Goal: Task Accomplishment & Management: Manage account settings

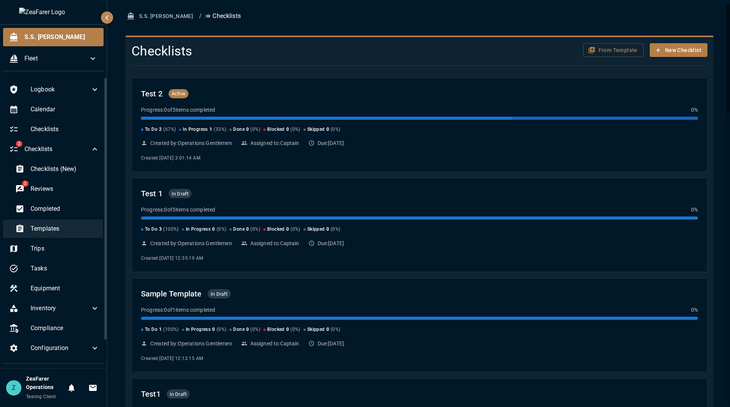
click at [62, 221] on div "Templates" at bounding box center [57, 228] width 96 height 18
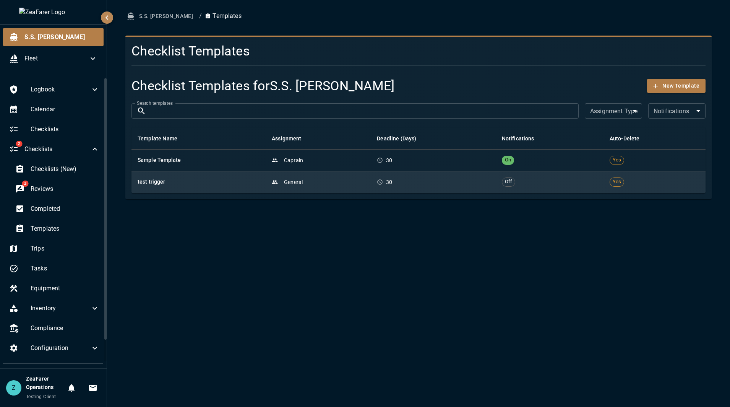
click at [409, 179] on div "30" at bounding box center [433, 182] width 112 height 8
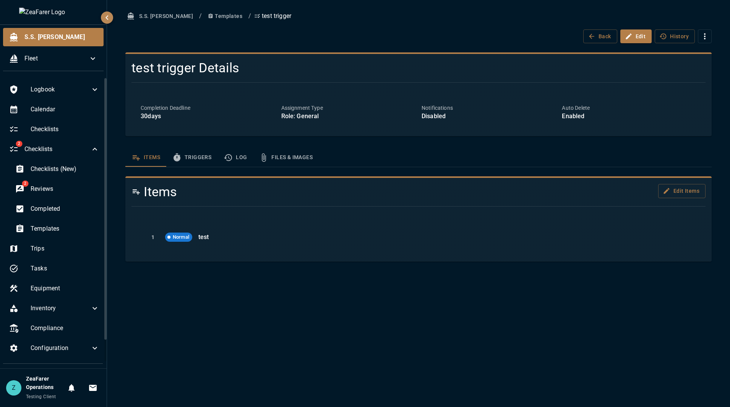
click at [274, 164] on button "Files & Images" at bounding box center [286, 157] width 66 height 18
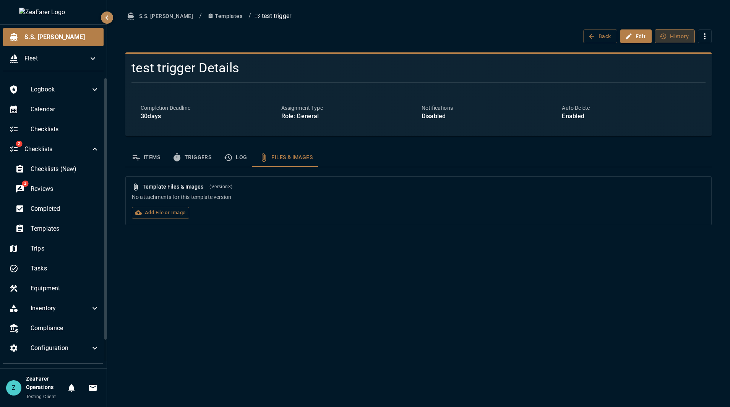
click at [678, 29] on button "History" at bounding box center [675, 36] width 40 height 14
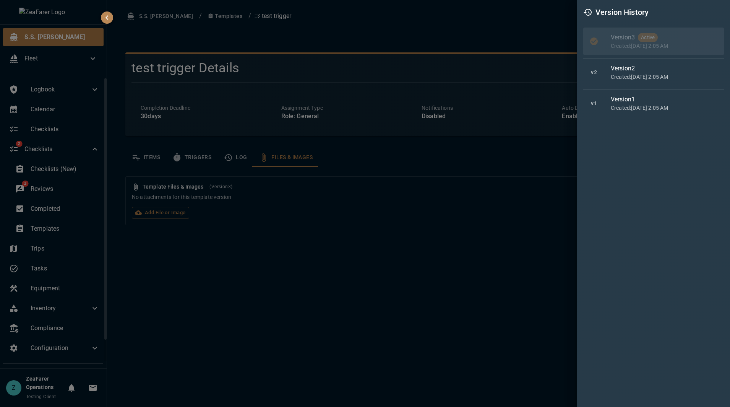
click at [515, 38] on div at bounding box center [365, 203] width 730 height 407
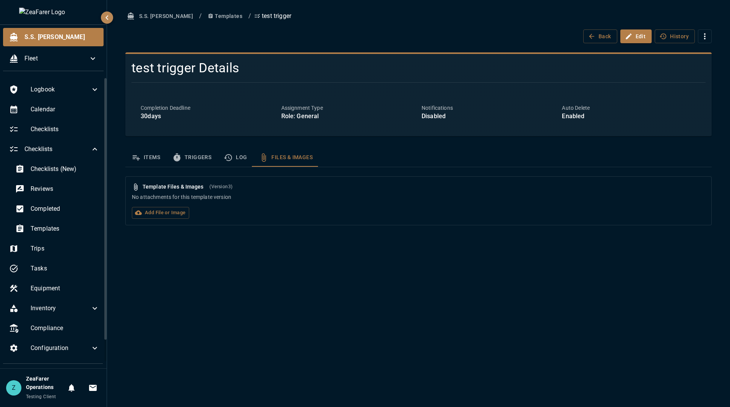
click at [622, 330] on div "S.S. [PERSON_NAME] / Templates / test trigger Back Edit History test trigger De…" at bounding box center [418, 203] width 623 height 407
click at [170, 211] on label "Add File or Image" at bounding box center [160, 213] width 57 height 12
click at [0, 0] on input "Add File or Image" at bounding box center [0, 0] width 0 height 0
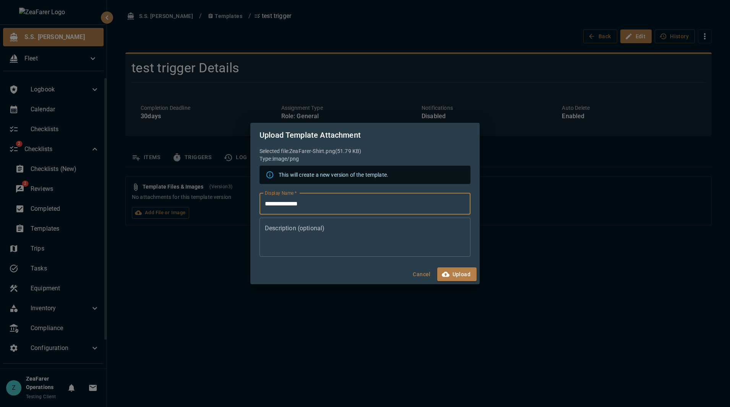
click at [353, 207] on input "**********" at bounding box center [365, 203] width 211 height 21
click at [268, 172] on icon at bounding box center [269, 174] width 7 height 7
click at [348, 235] on textarea "Description (optional)" at bounding box center [365, 237] width 200 height 26
type textarea "**"
click at [465, 270] on button "Upload" at bounding box center [456, 274] width 39 height 14
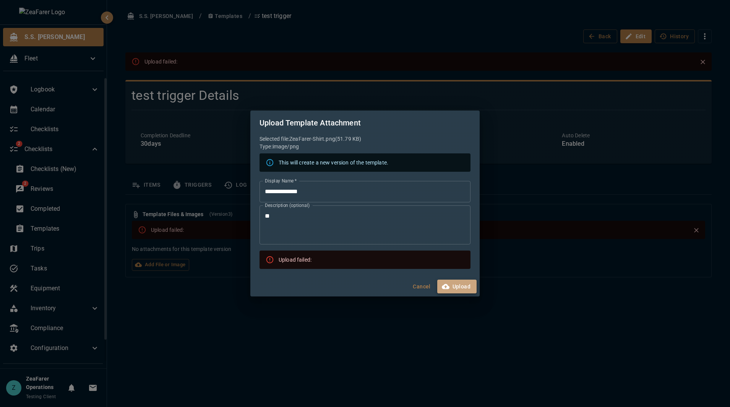
click at [451, 289] on button "Upload" at bounding box center [456, 286] width 39 height 14
click at [458, 284] on button "Upload" at bounding box center [456, 286] width 39 height 14
click at [418, 285] on button "Cancel" at bounding box center [422, 286] width 24 height 14
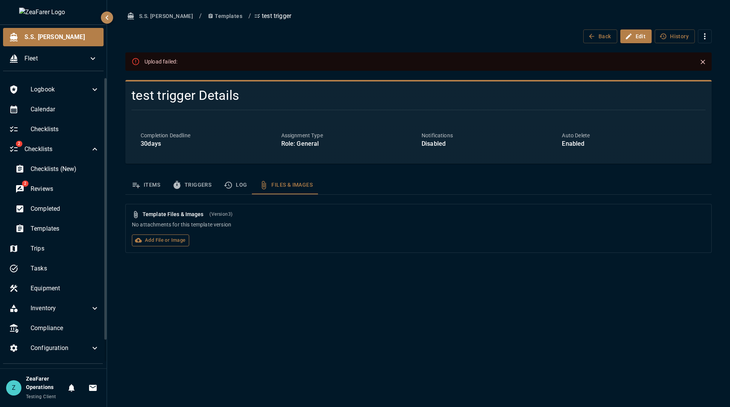
click at [170, 238] on label "Add File or Image" at bounding box center [160, 240] width 57 height 12
click at [0, 0] on input "Add File or Image" at bounding box center [0, 0] width 0 height 0
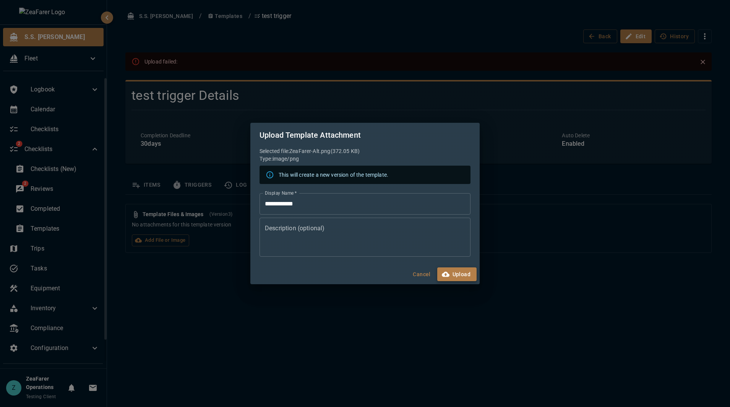
click at [462, 271] on button "Upload" at bounding box center [456, 274] width 39 height 14
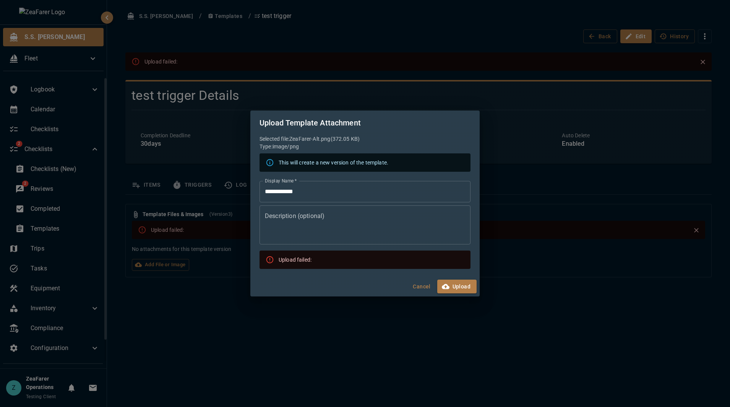
click at [378, 237] on textarea "Description (optional)" at bounding box center [365, 224] width 200 height 26
click at [462, 288] on button "Upload" at bounding box center [456, 286] width 39 height 14
click at [435, 126] on h2 "Upload Template Attachment" at bounding box center [364, 122] width 229 height 24
click at [459, 285] on button "Upload" at bounding box center [456, 286] width 39 height 14
click at [471, 289] on button "Upload" at bounding box center [456, 286] width 39 height 14
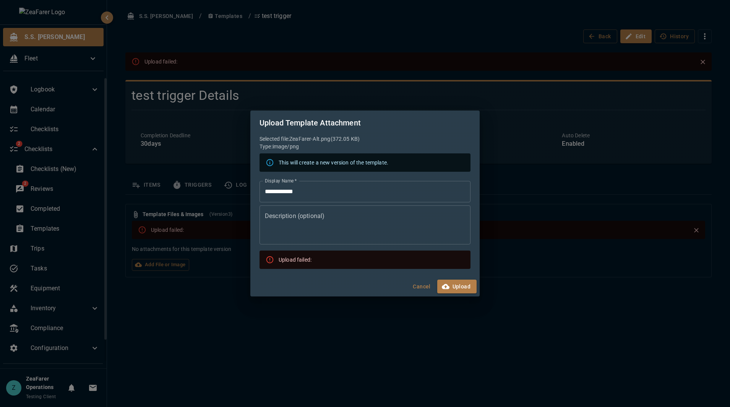
click at [423, 286] on button "Cancel" at bounding box center [422, 286] width 24 height 14
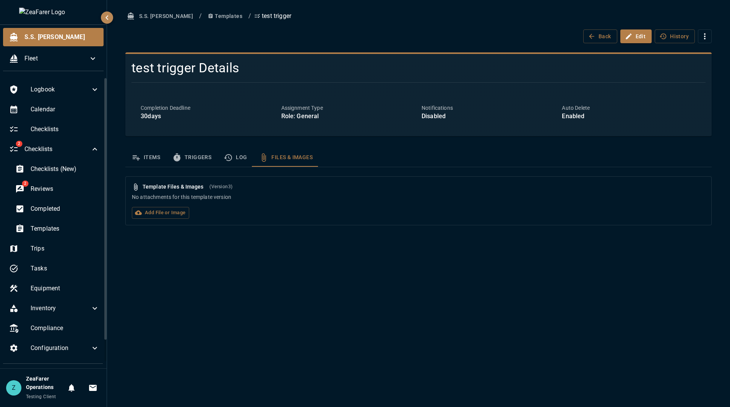
click at [586, 244] on div "S.S. [PERSON_NAME] / Templates / test trigger Back Edit History test trigger De…" at bounding box center [418, 203] width 623 height 407
click at [165, 216] on label "Add File or Image" at bounding box center [160, 213] width 57 height 12
click at [0, 0] on input "Add File or Image" at bounding box center [0, 0] width 0 height 0
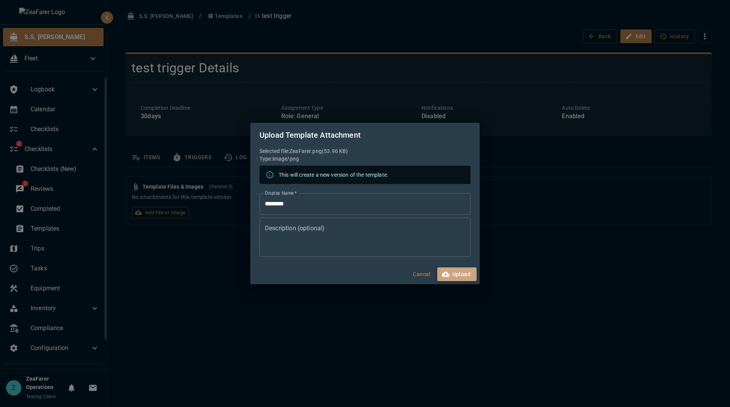
click at [457, 272] on button "Upload" at bounding box center [456, 274] width 39 height 14
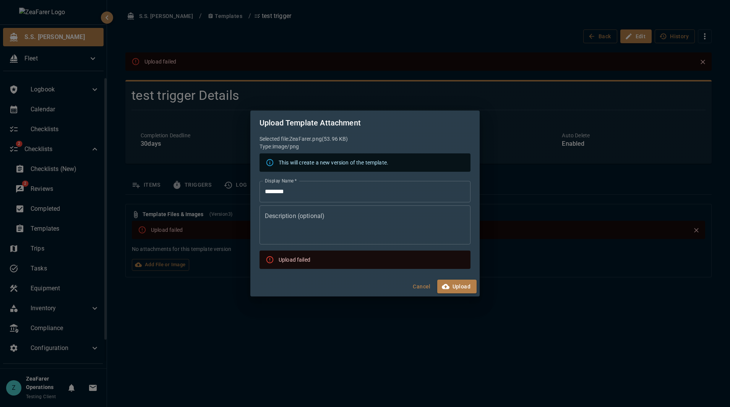
click at [461, 295] on div "Cancel Upload" at bounding box center [364, 286] width 229 height 20
click at [460, 289] on button "Upload" at bounding box center [456, 286] width 39 height 14
click at [455, 282] on button "Upload" at bounding box center [456, 286] width 39 height 14
click at [492, 132] on div "Upload Template Attachment Selected file: ZeaFarer.png ( 53.96 KB ) Type: image…" at bounding box center [365, 203] width 730 height 407
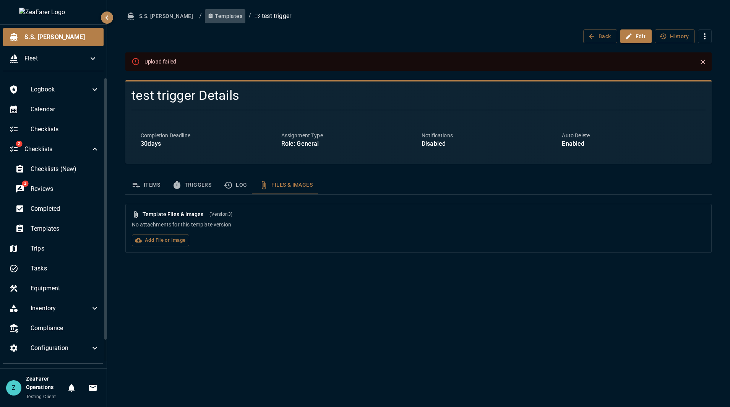
click at [207, 21] on button "Templates" at bounding box center [225, 16] width 41 height 14
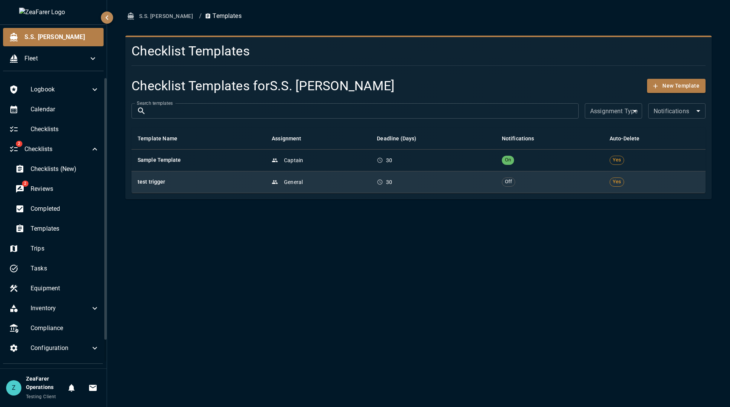
click at [309, 186] on td "General" at bounding box center [318, 182] width 105 height 22
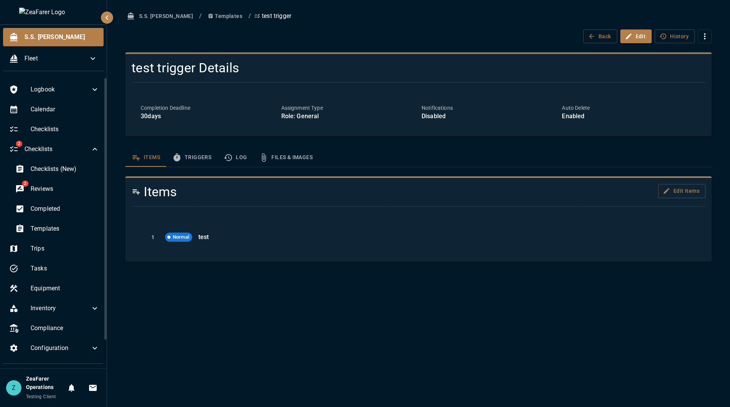
click at [273, 159] on button "Files & Images" at bounding box center [286, 157] width 66 height 18
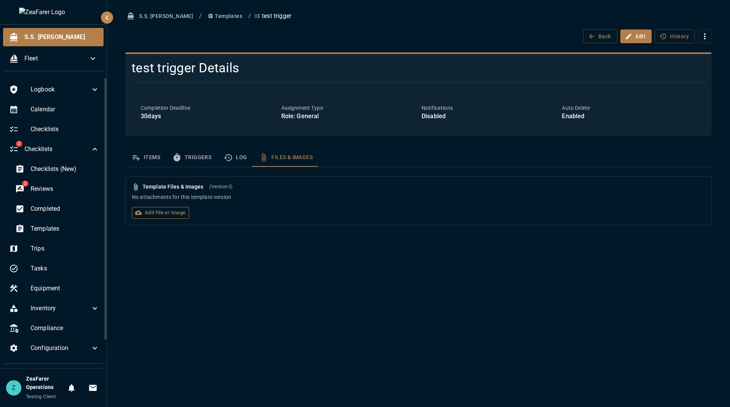
click at [140, 218] on label "Add File or Image" at bounding box center [160, 213] width 57 height 12
click at [0, 0] on input "Add File or Image" at bounding box center [0, 0] width 0 height 0
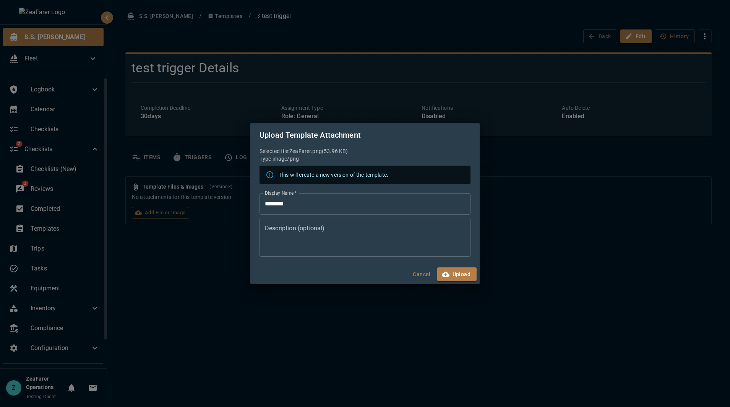
click at [357, 252] on div "* Description (optional)" at bounding box center [365, 237] width 211 height 39
type textarea "****"
click at [460, 275] on button "Upload" at bounding box center [456, 274] width 39 height 14
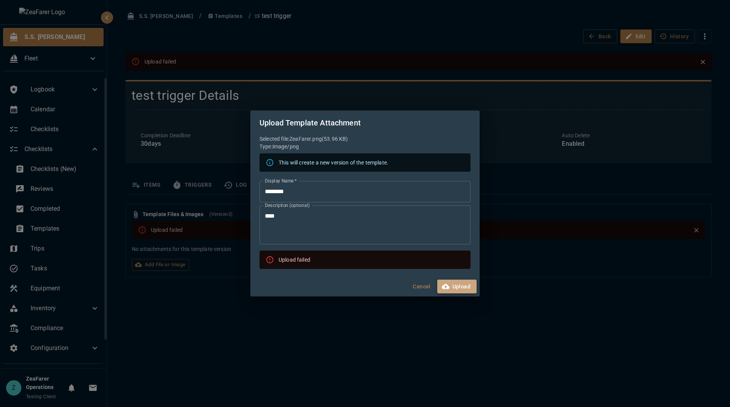
click at [463, 285] on button "Upload" at bounding box center [456, 286] width 39 height 14
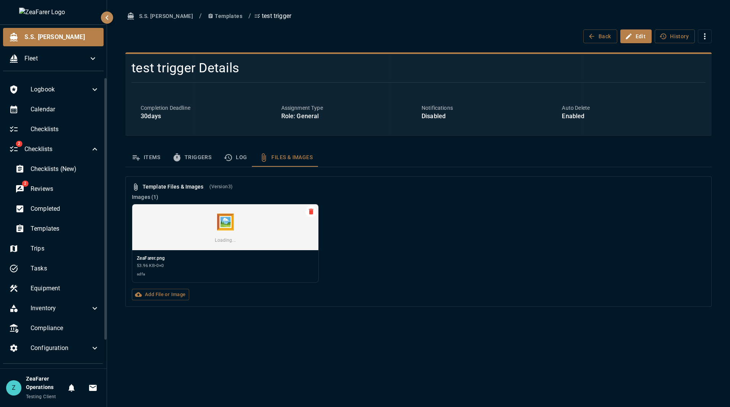
click at [234, 155] on button "Log" at bounding box center [236, 157] width 36 height 18
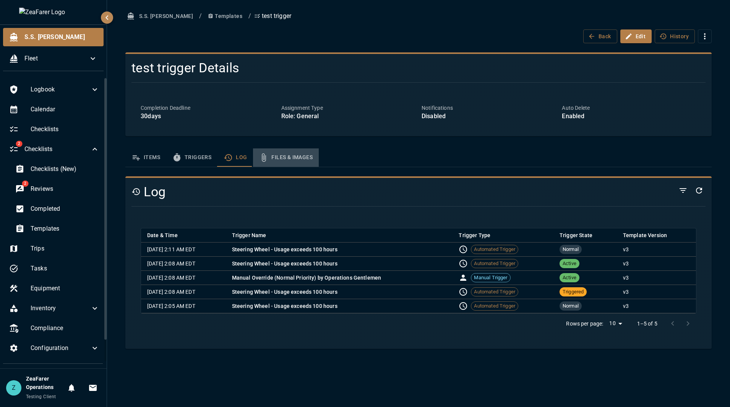
click at [296, 159] on button "Files & Images" at bounding box center [286, 157] width 66 height 18
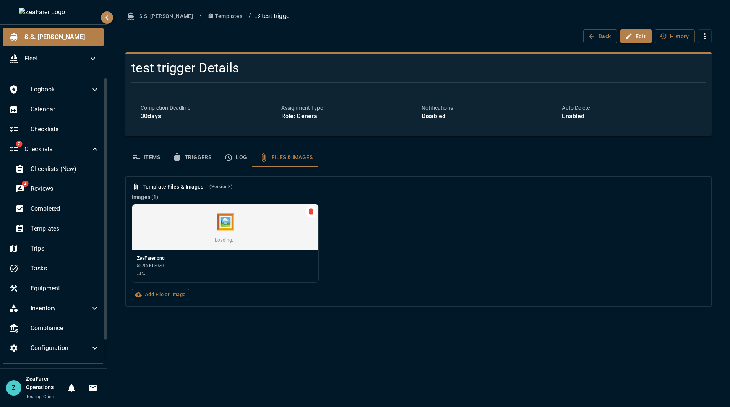
click at [435, 255] on div "🖼️ Loading... ZeaFarer.png 53.96 KB • 0 × 0 sdfa" at bounding box center [416, 240] width 580 height 85
click at [541, 269] on div "🖼️ Loading... ZeaFarer.png 53.96 KB • 0 × 0 sdfa" at bounding box center [416, 240] width 580 height 85
click at [236, 156] on button "Log" at bounding box center [236, 157] width 36 height 18
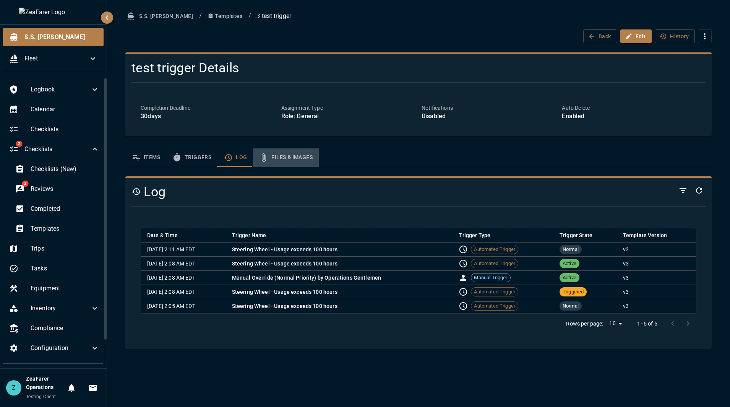
click at [275, 158] on button "Files & Images" at bounding box center [286, 157] width 66 height 18
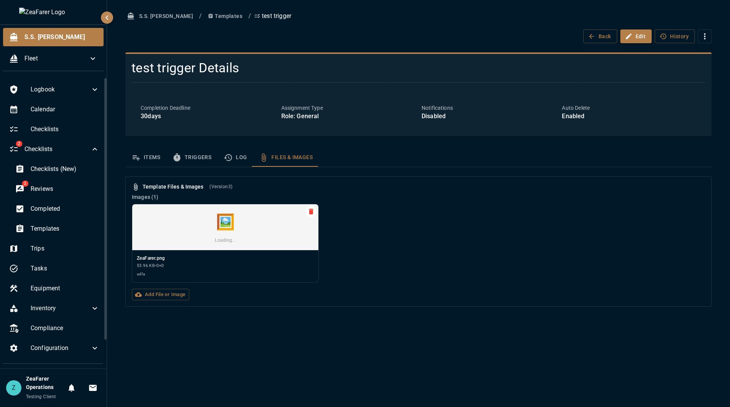
click at [587, 320] on div "S.S. [PERSON_NAME] / Templates / test trigger Back Edit History test trigger De…" at bounding box center [418, 203] width 623 height 407
click at [241, 155] on button "Log" at bounding box center [236, 157] width 36 height 18
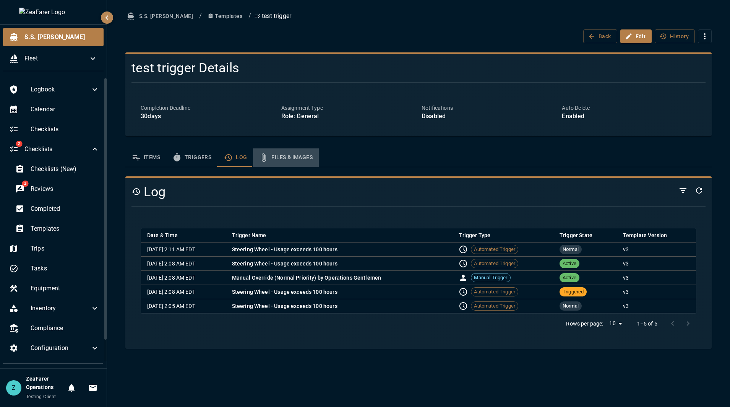
click at [286, 158] on button "Files & Images" at bounding box center [286, 157] width 66 height 18
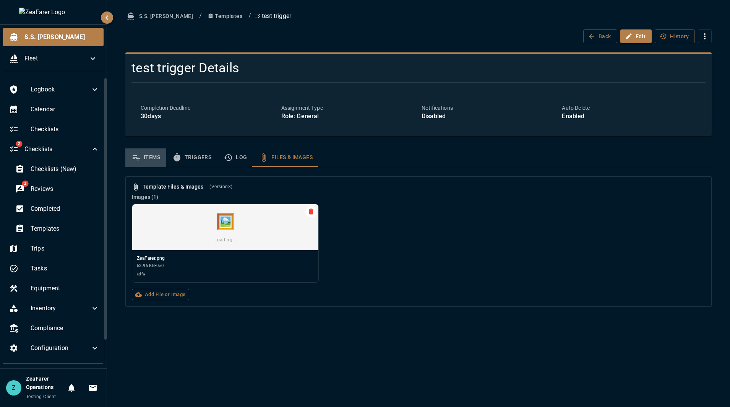
click at [149, 161] on button "Items" at bounding box center [145, 157] width 41 height 18
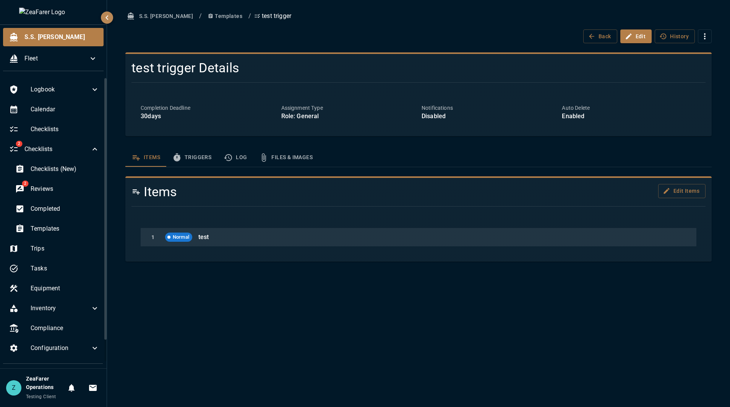
click at [648, 237] on p "test" at bounding box center [441, 236] width 486 height 9
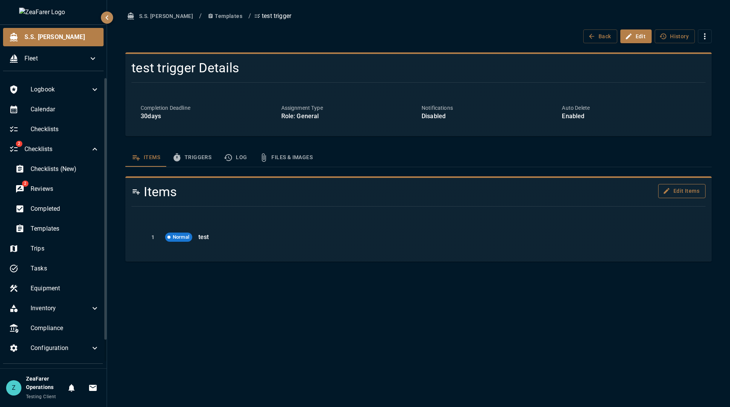
click at [677, 191] on button "Edit Items" at bounding box center [681, 191] width 47 height 14
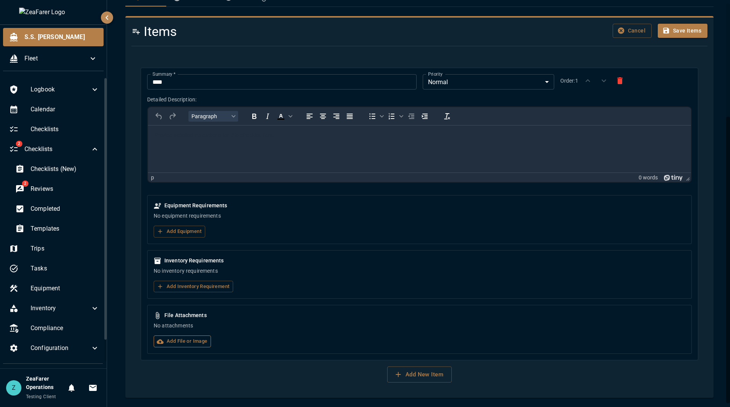
click at [200, 339] on label "Add File or Image" at bounding box center [182, 341] width 57 height 12
click at [0, 0] on input "Add File or Image" at bounding box center [0, 0] width 0 height 0
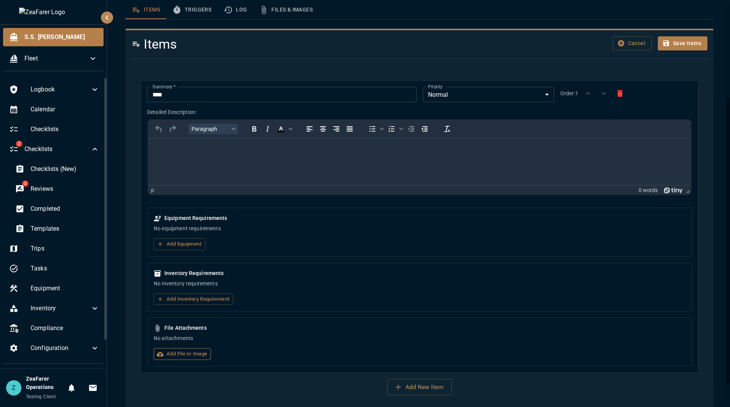
scroll to position [122, 0]
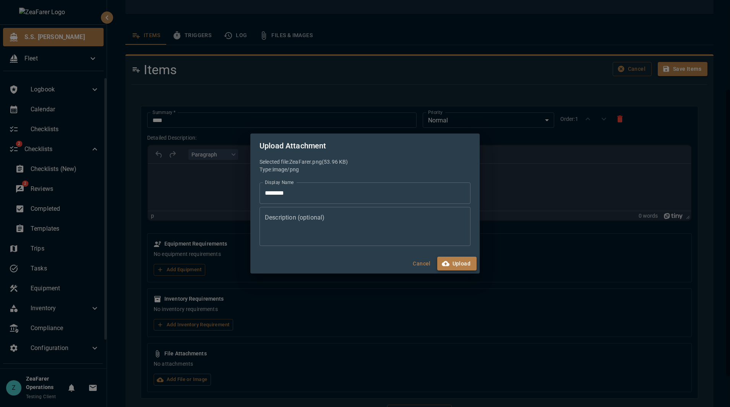
click at [471, 257] on button "Upload" at bounding box center [456, 264] width 39 height 14
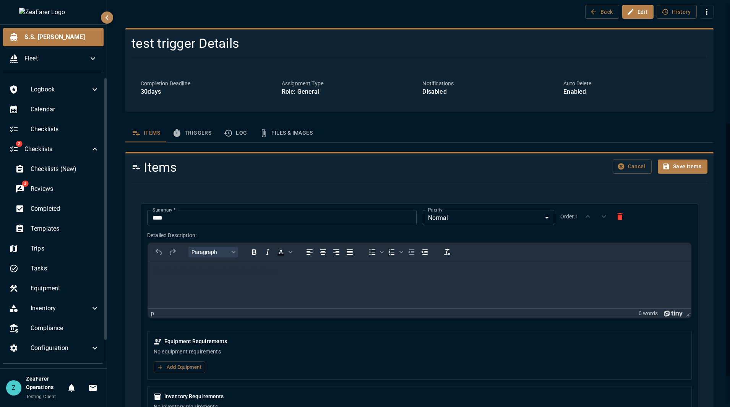
scroll to position [0, 0]
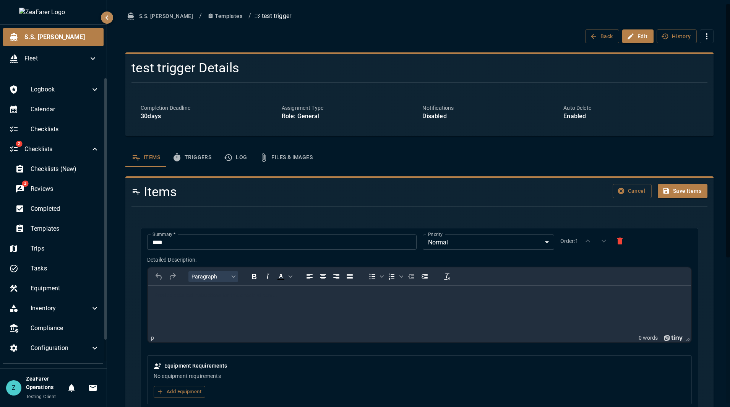
click at [270, 169] on div "Items Triggers Log Files & Images Items Cancel Save Items Summary   * **** Summ…" at bounding box center [419, 389] width 588 height 483
click at [276, 158] on button "Files & Images" at bounding box center [286, 157] width 66 height 18
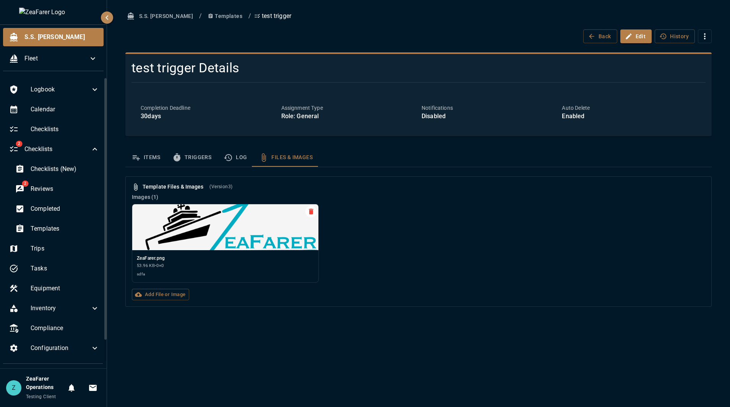
click at [444, 53] on div "test trigger Details Completion Deadline 30 days Assignment Type Role: General …" at bounding box center [418, 94] width 587 height 84
click at [237, 158] on button "Log" at bounding box center [236, 157] width 36 height 18
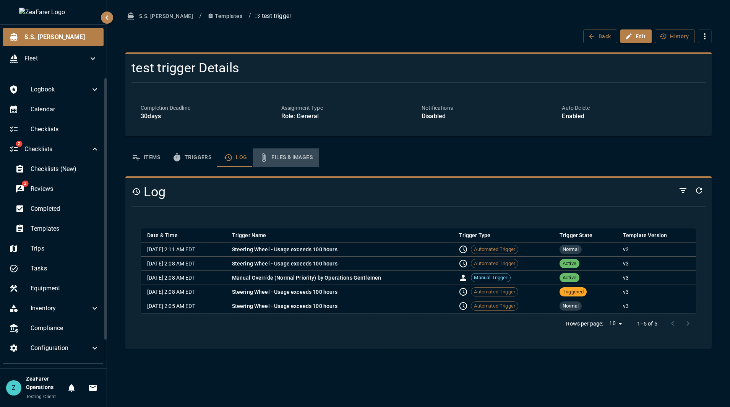
click at [290, 156] on button "Files & Images" at bounding box center [286, 157] width 66 height 18
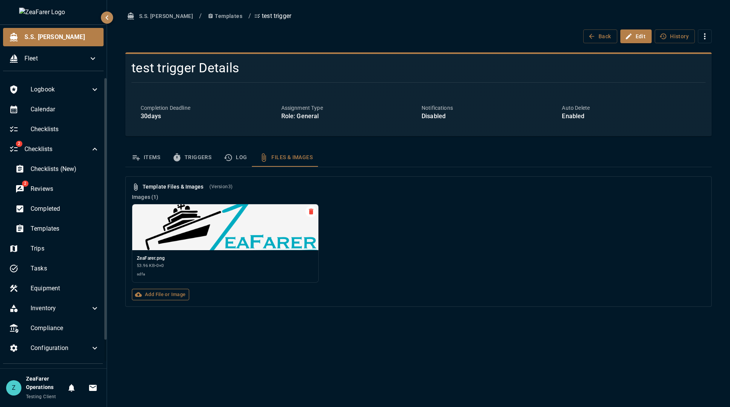
click at [159, 297] on label "Add File or Image" at bounding box center [160, 295] width 57 height 12
click at [0, 0] on input "Add File or Image" at bounding box center [0, 0] width 0 height 0
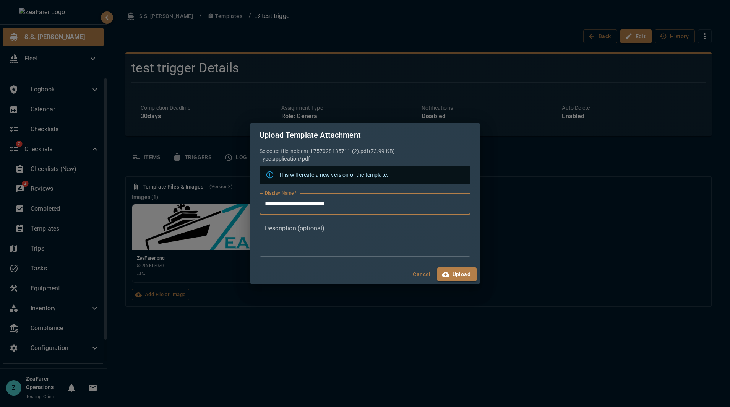
drag, startPoint x: 363, startPoint y: 209, endPoint x: 196, endPoint y: 177, distance: 170.1
click at [195, 183] on div "**********" at bounding box center [365, 203] width 730 height 407
type input "******"
click at [466, 272] on button "Upload" at bounding box center [456, 274] width 39 height 14
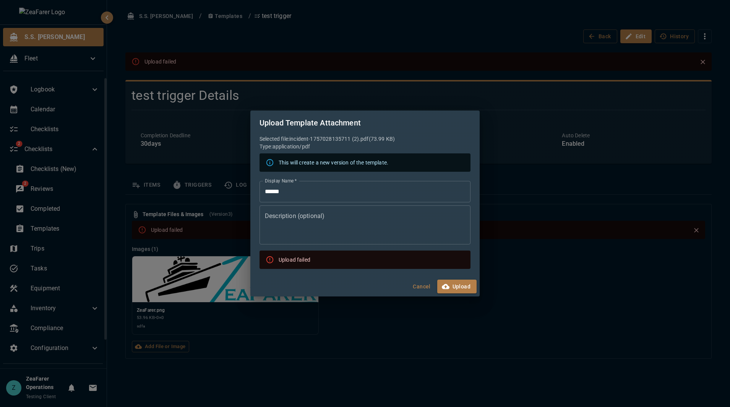
click at [644, 52] on div "Upload Template Attachment Selected file: incident-1757028135711 (2).pdf ( 73.9…" at bounding box center [365, 203] width 730 height 407
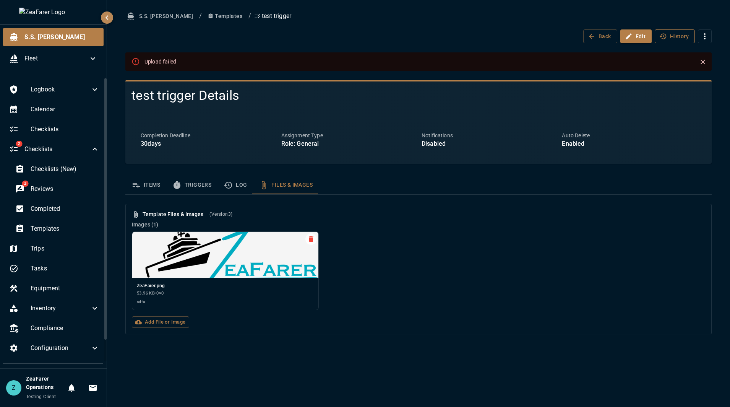
click at [676, 34] on button "History" at bounding box center [675, 36] width 40 height 14
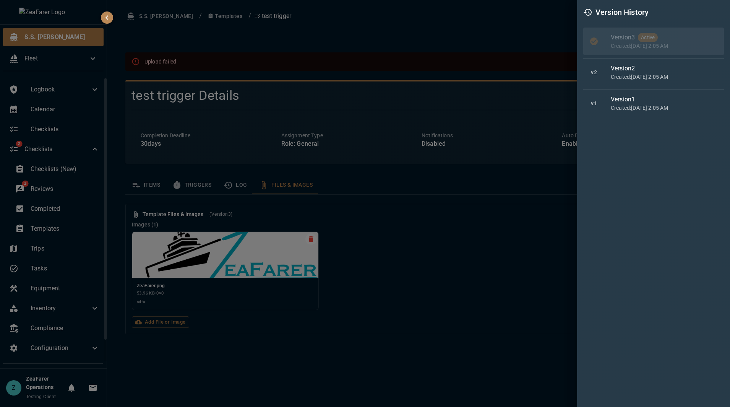
drag, startPoint x: 434, startPoint y: 44, endPoint x: 438, endPoint y: 47, distance: 4.9
click at [438, 47] on div at bounding box center [365, 203] width 730 height 407
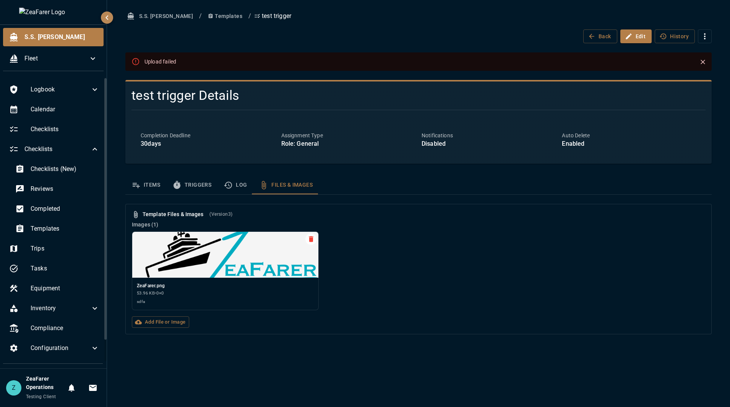
click at [424, 198] on div "Items Triggers Log Files & Images Template Files & Images (Version 3 ) Images (…" at bounding box center [418, 255] width 587 height 158
click at [149, 321] on label "Add File or Image" at bounding box center [160, 322] width 57 height 12
click at [0, 0] on input "Add File or Image" at bounding box center [0, 0] width 0 height 0
click at [705, 63] on icon "Close" at bounding box center [703, 62] width 8 height 8
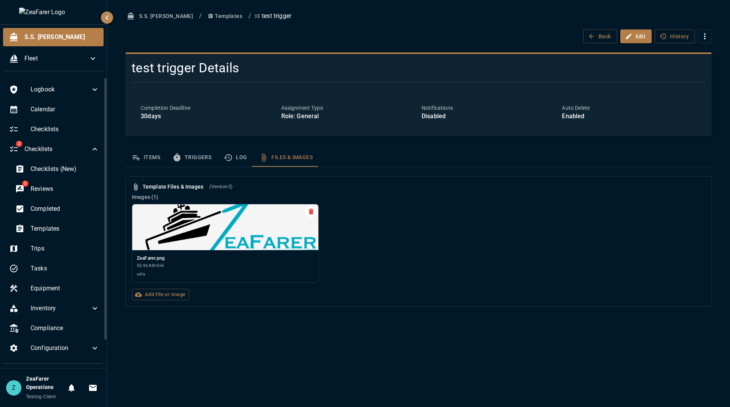
click at [449, 254] on div "ZeaFarer.png 53.96 KB • 0 × 0 sdfa" at bounding box center [416, 240] width 580 height 85
click at [177, 298] on label "Add File or Image" at bounding box center [160, 295] width 57 height 12
click at [0, 0] on input "Add File or Image" at bounding box center [0, 0] width 0 height 0
click at [448, 322] on div "S.S. [PERSON_NAME] / Templates / test trigger Back Edit History test trigger De…" at bounding box center [418, 203] width 623 height 407
click at [425, 364] on div "S.S. [PERSON_NAME] / Templates / test trigger Back Edit History test trigger De…" at bounding box center [418, 203] width 623 height 407
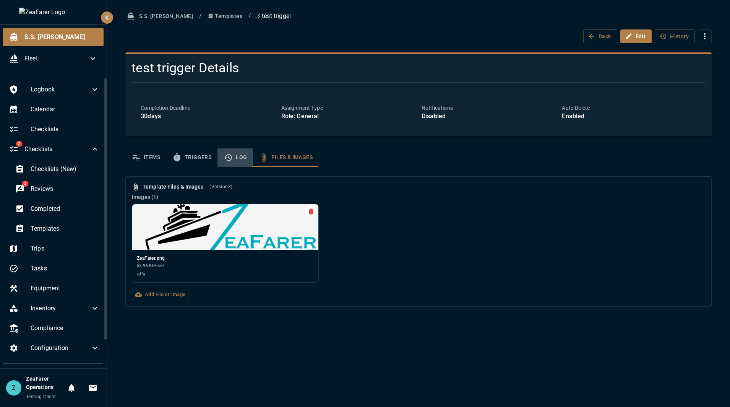
click at [245, 161] on button "Log" at bounding box center [236, 157] width 36 height 18
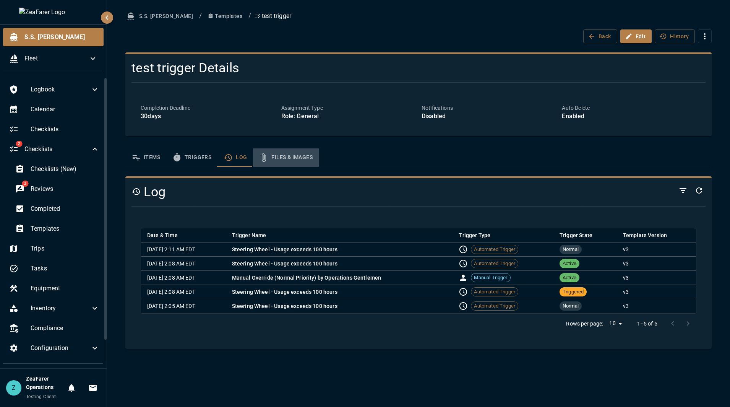
click at [293, 158] on button "Files & Images" at bounding box center [286, 157] width 66 height 18
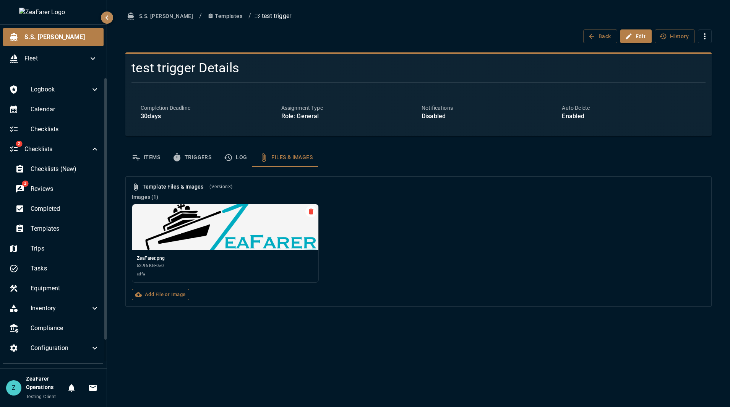
click at [164, 298] on label "Add File or Image" at bounding box center [160, 295] width 57 height 12
click at [0, 0] on input "Add File or Image" at bounding box center [0, 0] width 0 height 0
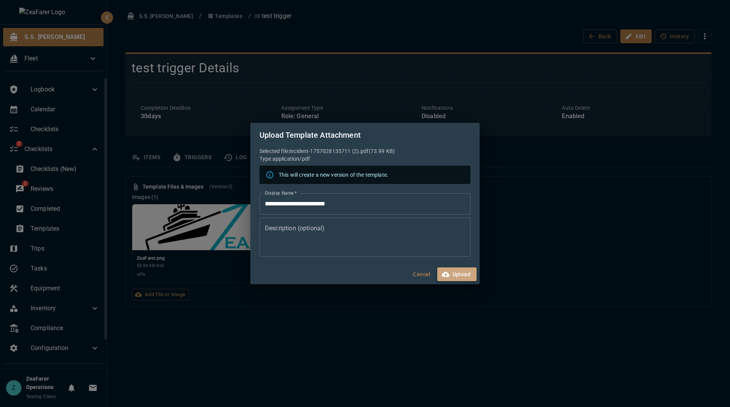
click at [457, 274] on button "Upload" at bounding box center [456, 274] width 39 height 14
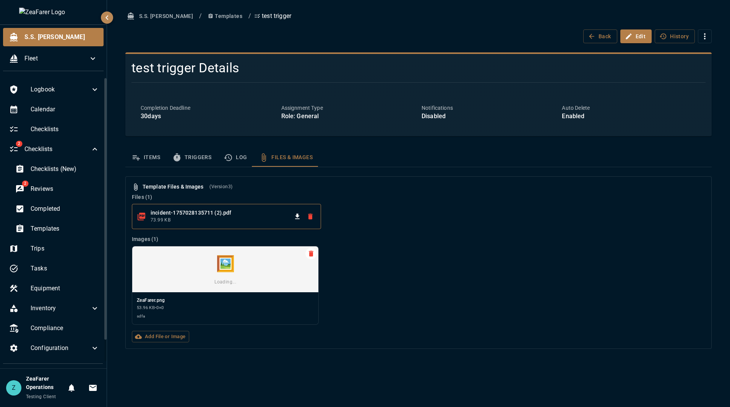
click at [299, 216] on icon "Download file" at bounding box center [297, 215] width 5 height 5
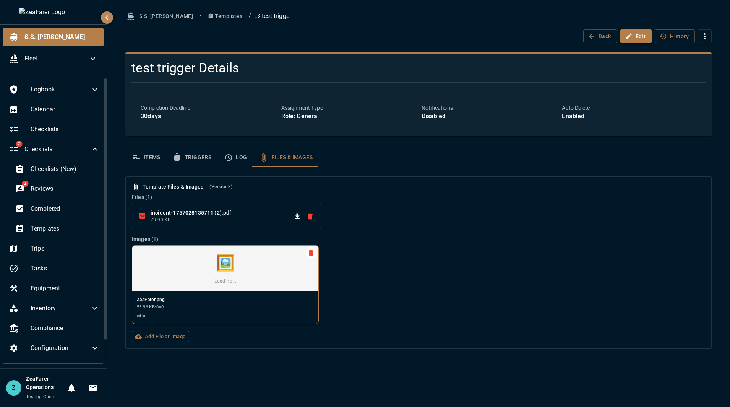
click at [223, 283] on span "Loading..." at bounding box center [225, 282] width 22 height 8
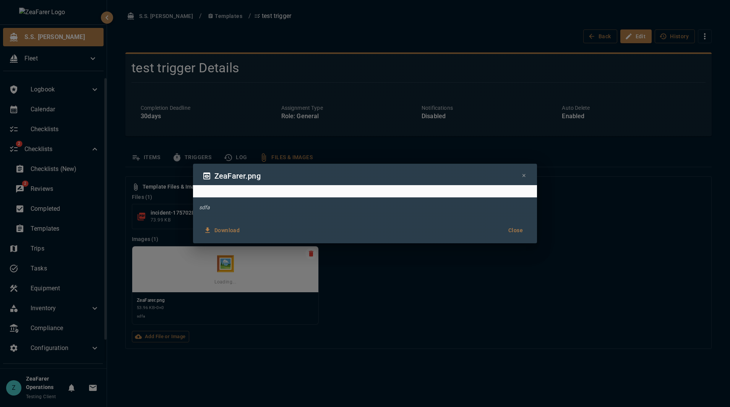
click at [517, 234] on button "Close" at bounding box center [516, 230] width 24 height 14
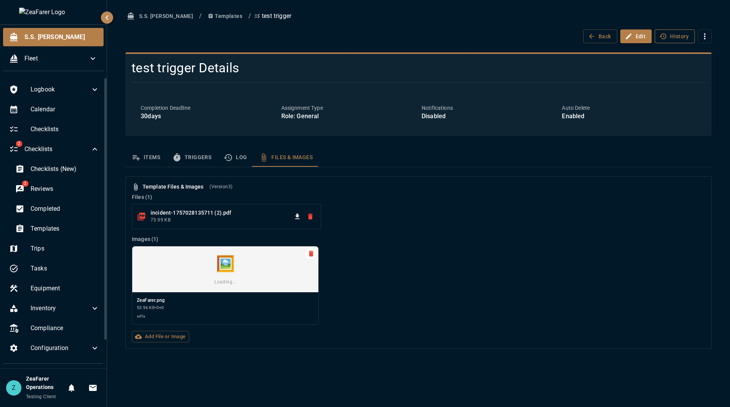
click at [687, 34] on button "History" at bounding box center [675, 36] width 40 height 14
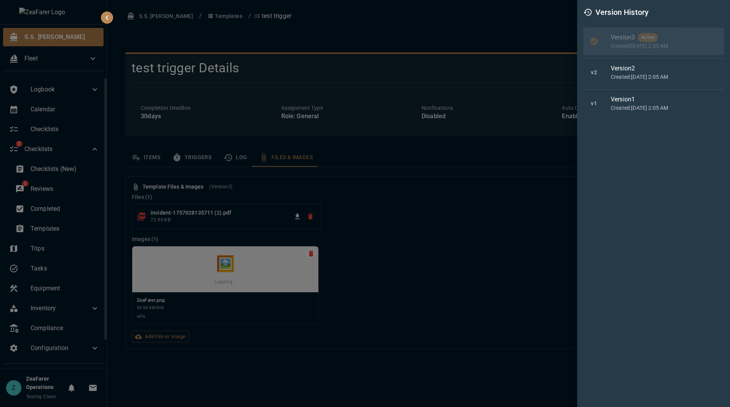
click at [489, 28] on div at bounding box center [365, 203] width 730 height 407
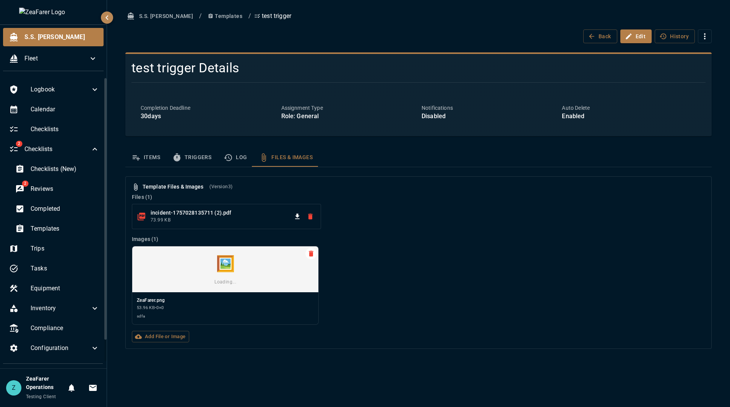
click at [234, 170] on div "Items Triggers Log Files & Images Template Files & Images (Version 3 ) Files ( …" at bounding box center [418, 248] width 587 height 200
click at [237, 159] on button "Log" at bounding box center [236, 157] width 36 height 18
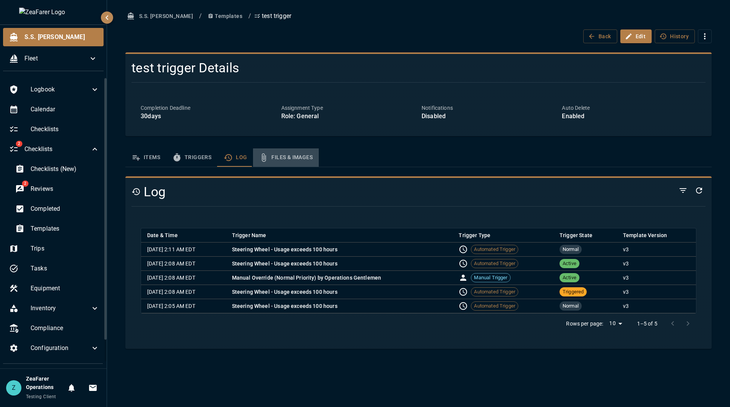
click at [277, 158] on button "Files & Images" at bounding box center [286, 157] width 66 height 18
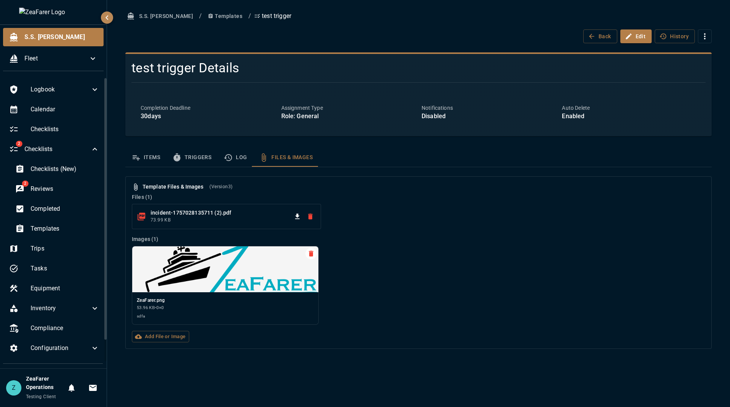
click at [211, 185] on span "(Version 3 )" at bounding box center [221, 187] width 23 height 8
click at [267, 182] on div "Template Files & Images (Version 3 ) Files ( 1 ) incident-1757028135711 (2).pdf…" at bounding box center [418, 262] width 587 height 172
click at [292, 195] on p "Files ( 1 )" at bounding box center [419, 197] width 574 height 8
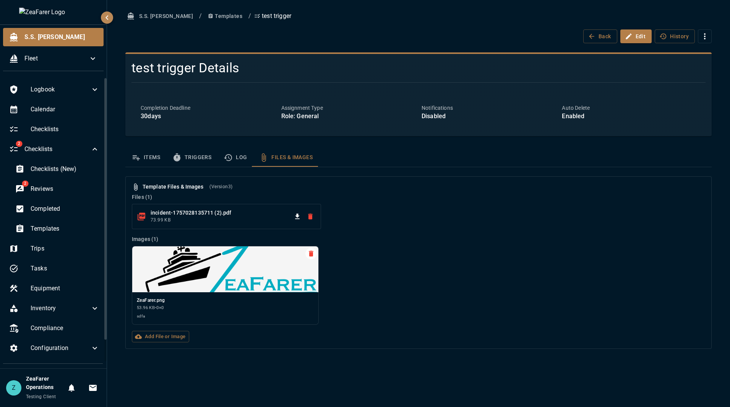
click at [398, 258] on div "ZeaFarer.png 53.96 KB • 0 × 0 sdfa" at bounding box center [416, 282] width 580 height 85
click at [150, 161] on button "Items" at bounding box center [145, 157] width 41 height 18
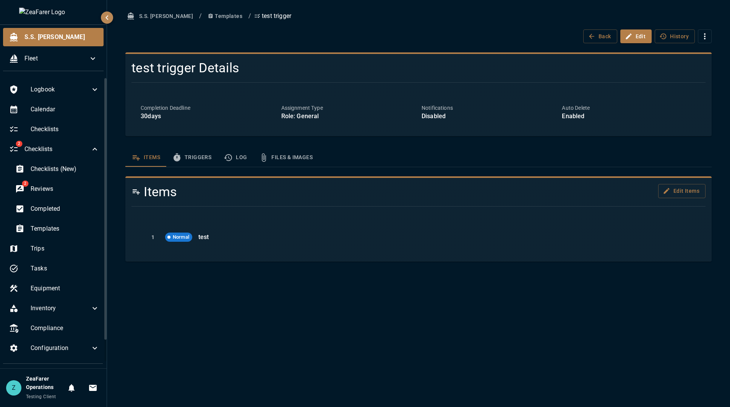
click at [181, 159] on icon "template sections" at bounding box center [176, 157] width 9 height 9
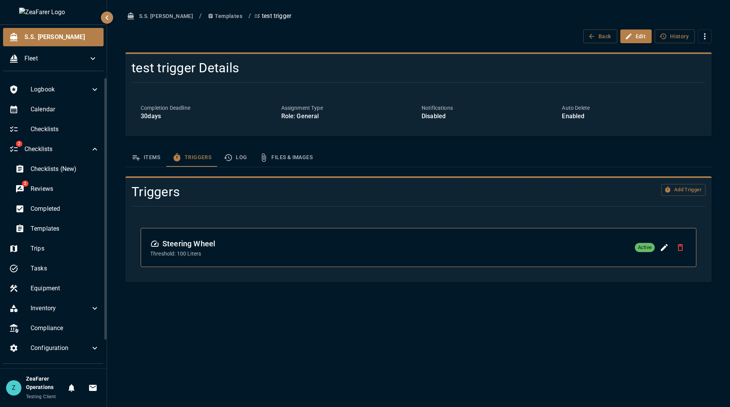
click at [699, 199] on div "Add Trigger" at bounding box center [608, 189] width 193 height 22
click at [692, 190] on button "Add Trigger" at bounding box center [683, 190] width 44 height 12
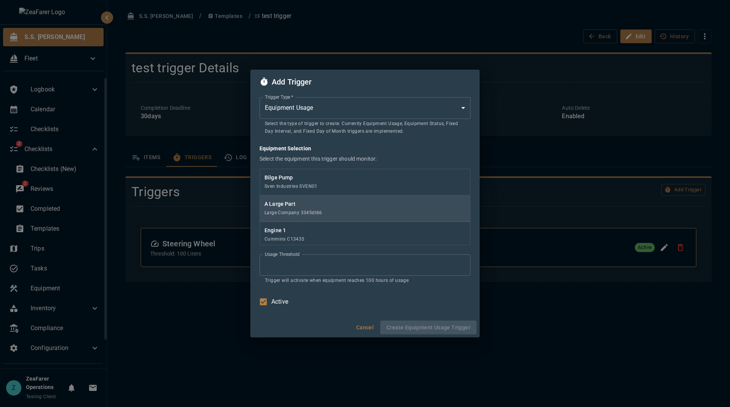
click at [310, 211] on span "Large Company 3345dt66" at bounding box center [294, 212] width 58 height 5
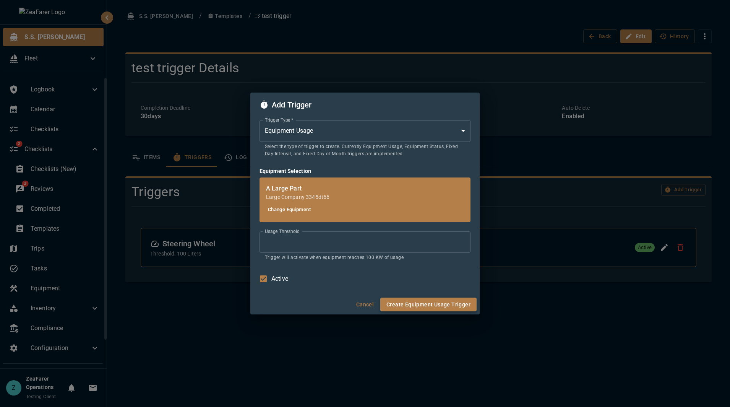
click at [444, 304] on button "Create Equipment Usage Trigger" at bounding box center [428, 304] width 96 height 14
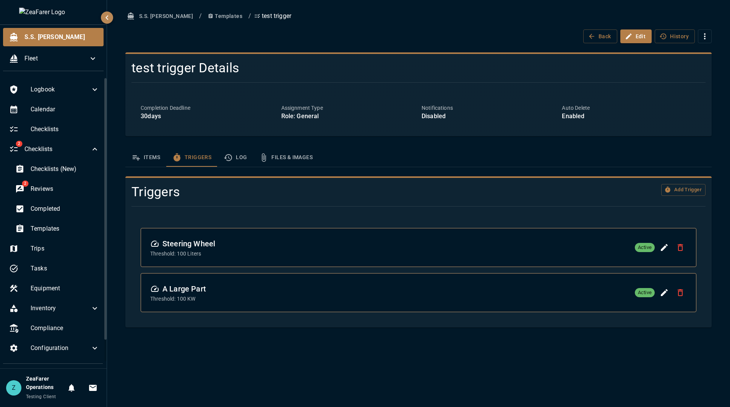
click at [291, 151] on button "Files & Images" at bounding box center [286, 157] width 66 height 18
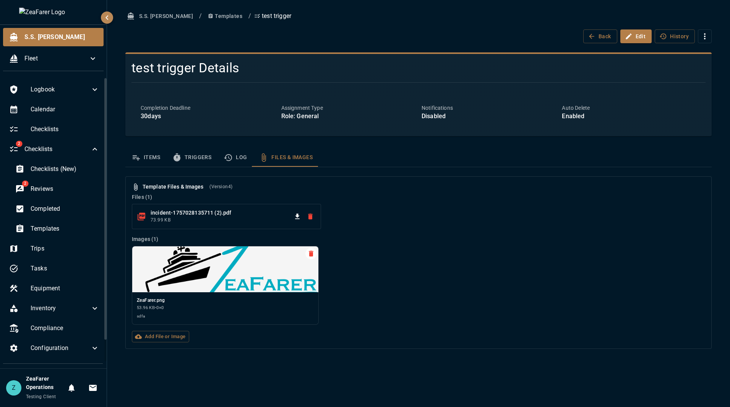
click at [218, 154] on button "Log" at bounding box center [236, 157] width 36 height 18
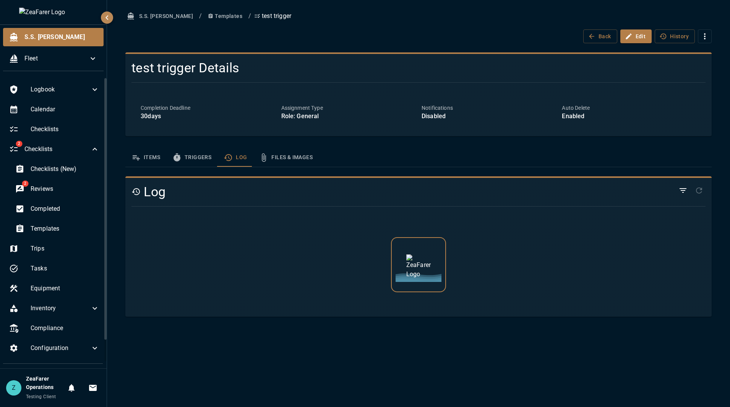
click at [183, 157] on button "Triggers" at bounding box center [191, 157] width 51 height 18
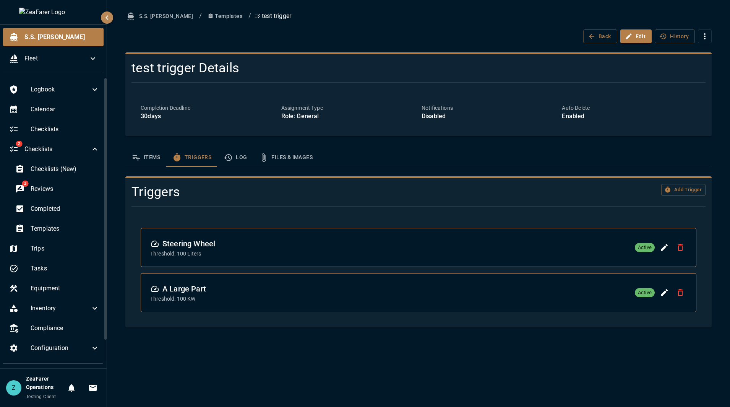
click at [145, 157] on button "Items" at bounding box center [145, 157] width 41 height 18
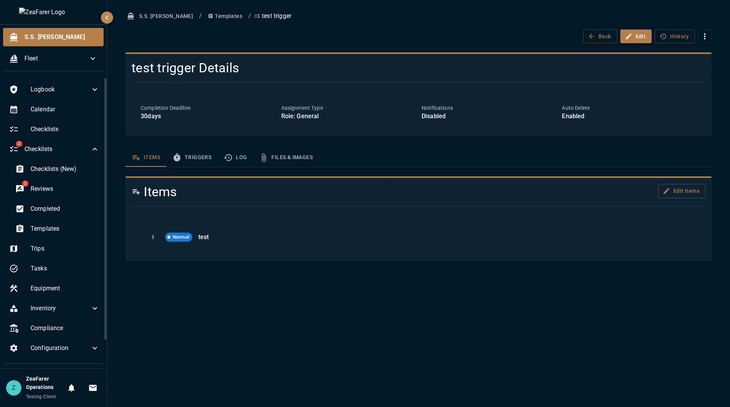
click at [267, 162] on icon "template sections" at bounding box center [263, 157] width 9 height 9
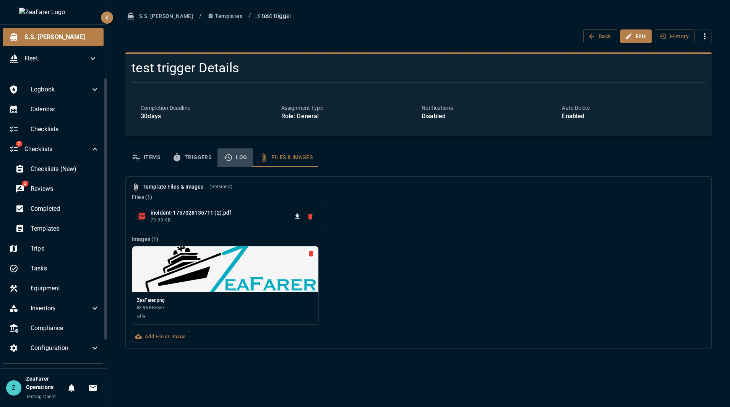
click at [229, 161] on icon "template sections" at bounding box center [228, 157] width 9 height 9
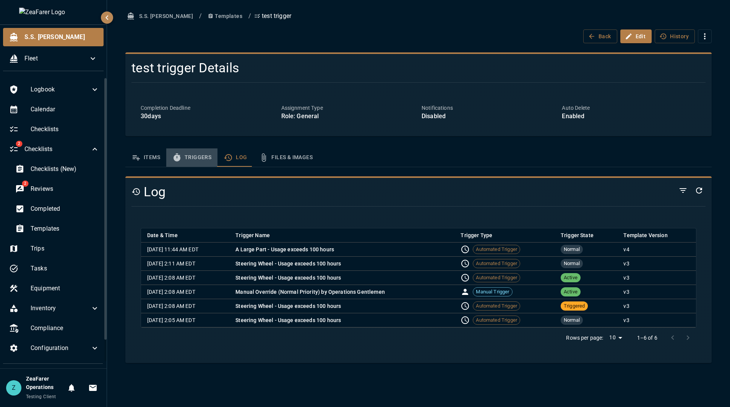
click at [199, 157] on button "Triggers" at bounding box center [191, 157] width 51 height 18
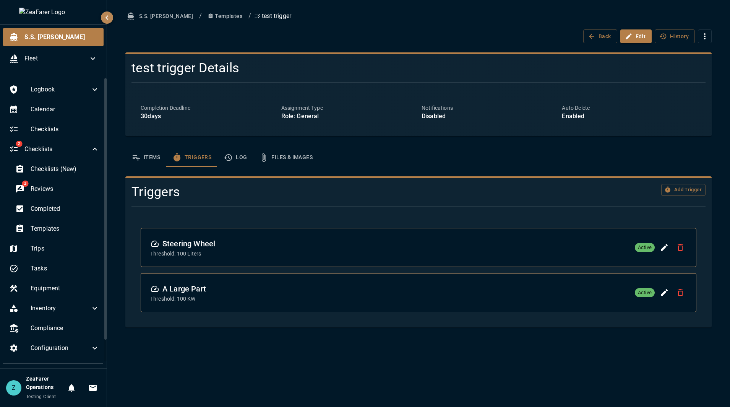
click at [681, 291] on icon "Delete Trigger" at bounding box center [680, 292] width 5 height 7
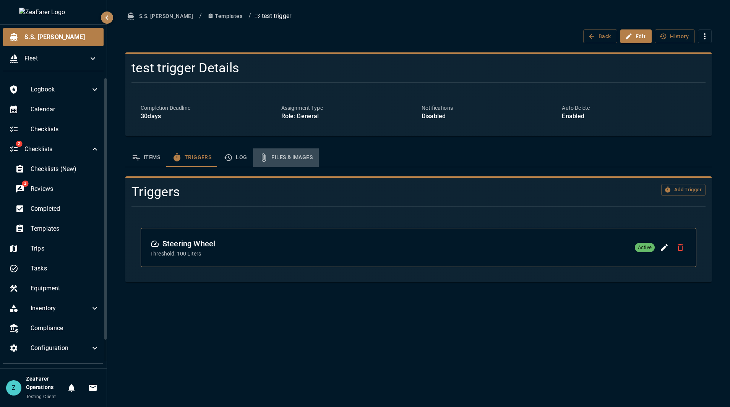
click at [273, 164] on button "Files & Images" at bounding box center [286, 157] width 66 height 18
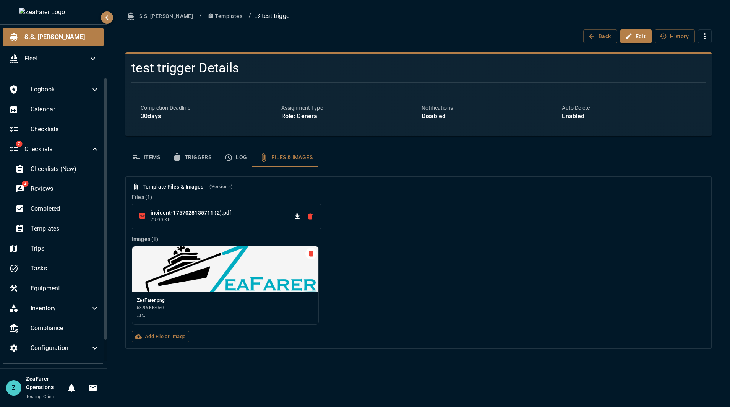
click at [352, 339] on div "Template Files & Images (Version 5 ) Files ( 1 ) incident-1757028135711 (2).pdf…" at bounding box center [418, 262] width 587 height 172
click at [179, 339] on label "Add File or Image" at bounding box center [160, 337] width 57 height 12
click at [0, 0] on input "Add File or Image" at bounding box center [0, 0] width 0 height 0
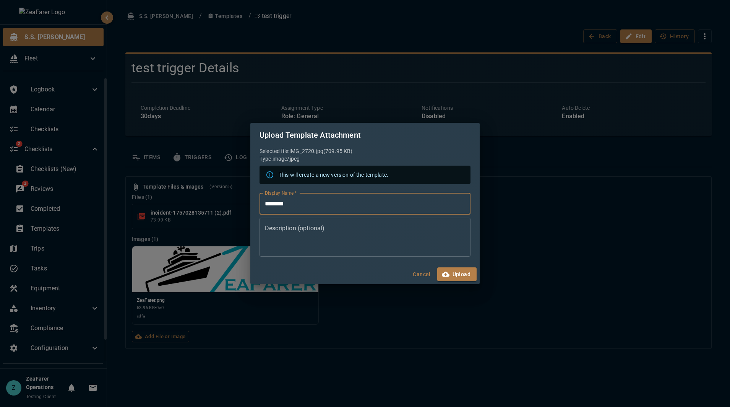
click at [325, 208] on input "********" at bounding box center [365, 203] width 211 height 21
type input "**********"
click at [418, 253] on div "* Description (optional)" at bounding box center [365, 237] width 211 height 39
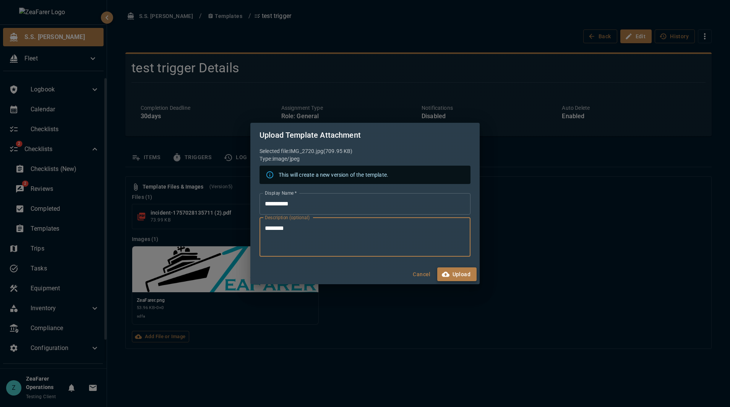
type textarea "********"
click at [465, 279] on button "Upload" at bounding box center [456, 274] width 39 height 14
